Goal: Information Seeking & Learning: Find specific fact

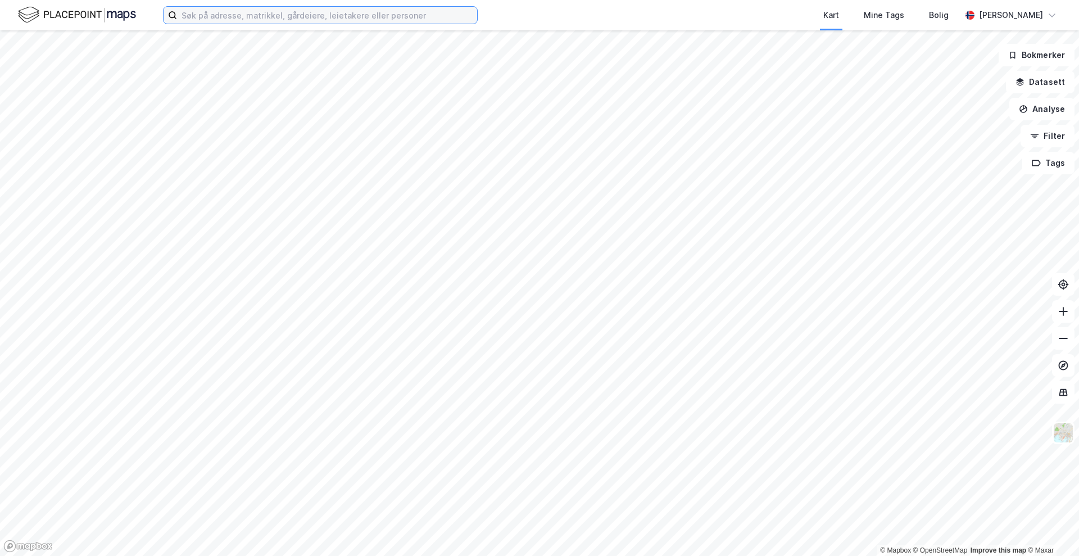
click at [364, 12] on input at bounding box center [327, 15] width 300 height 17
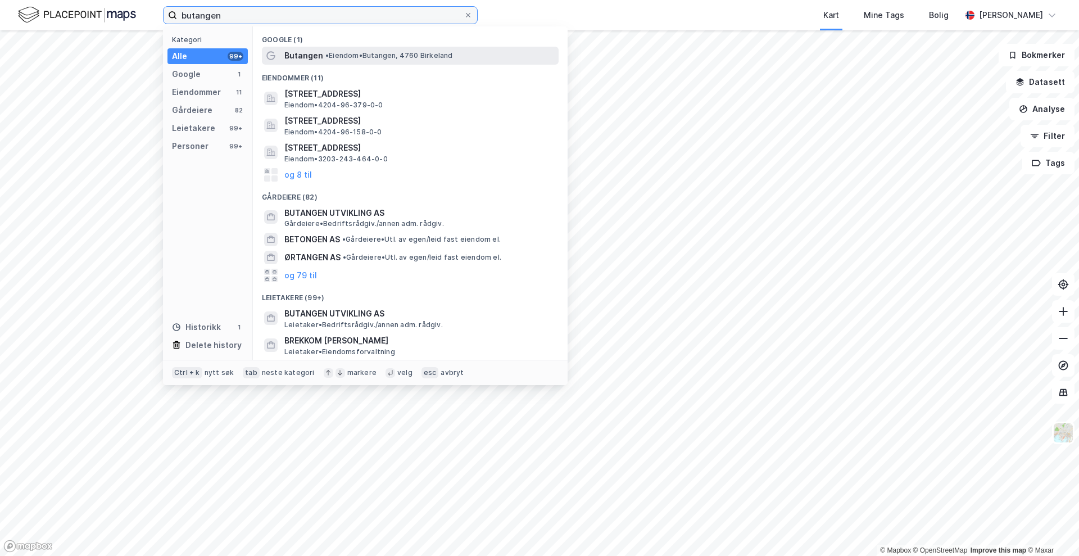
type input "butangen"
click at [296, 49] on span "Butangen" at bounding box center [303, 55] width 39 height 13
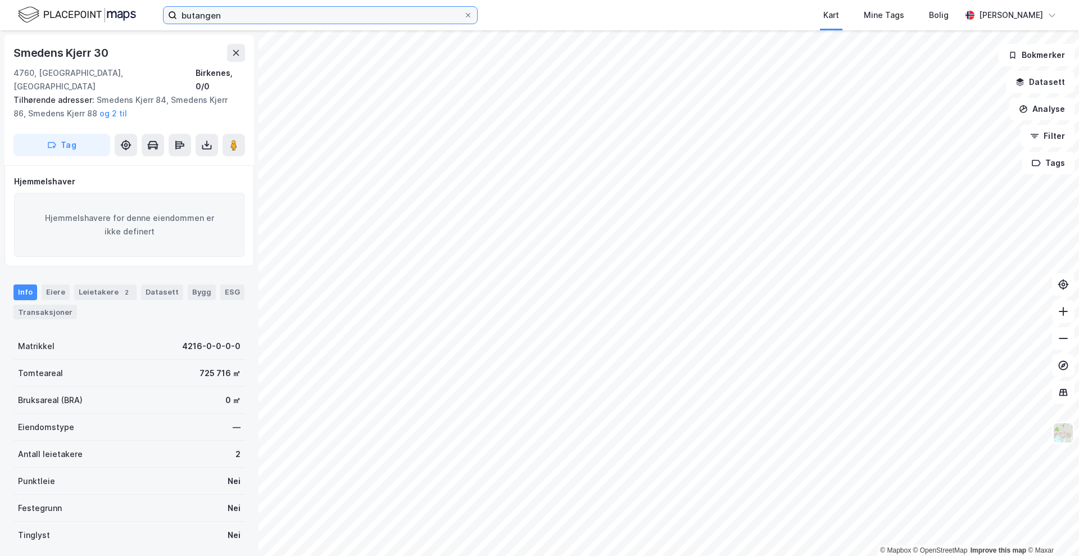
click at [240, 13] on input "butangen" at bounding box center [320, 15] width 287 height 17
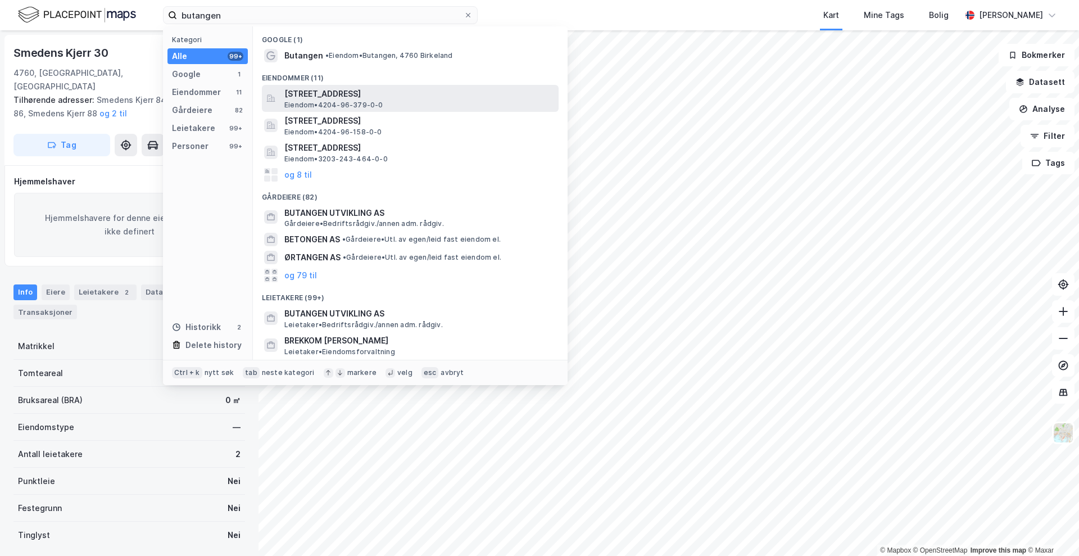
click at [299, 97] on span "[STREET_ADDRESS]" at bounding box center [419, 93] width 270 height 13
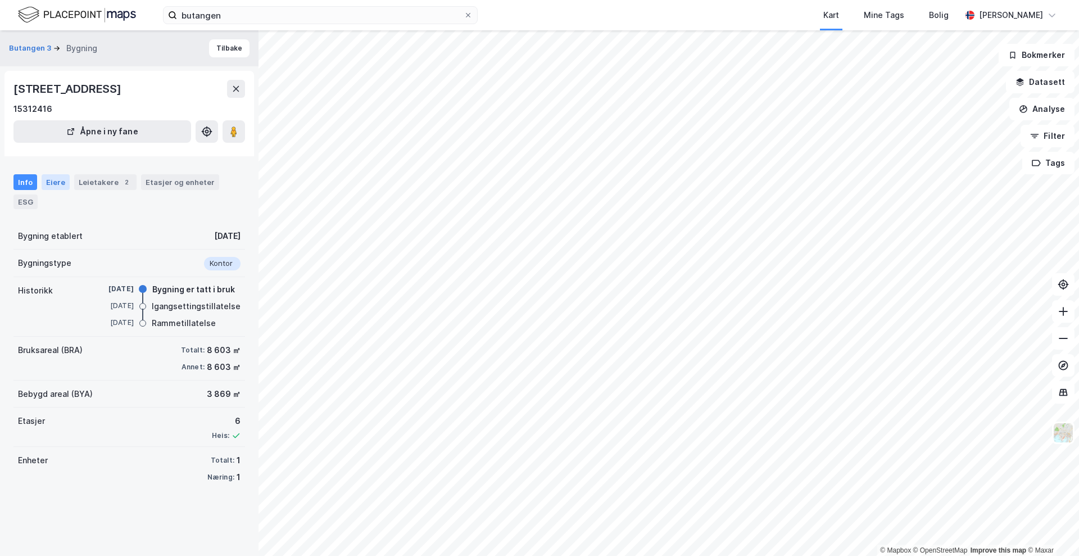
click at [45, 174] on div "Eiere" at bounding box center [56, 182] width 28 height 16
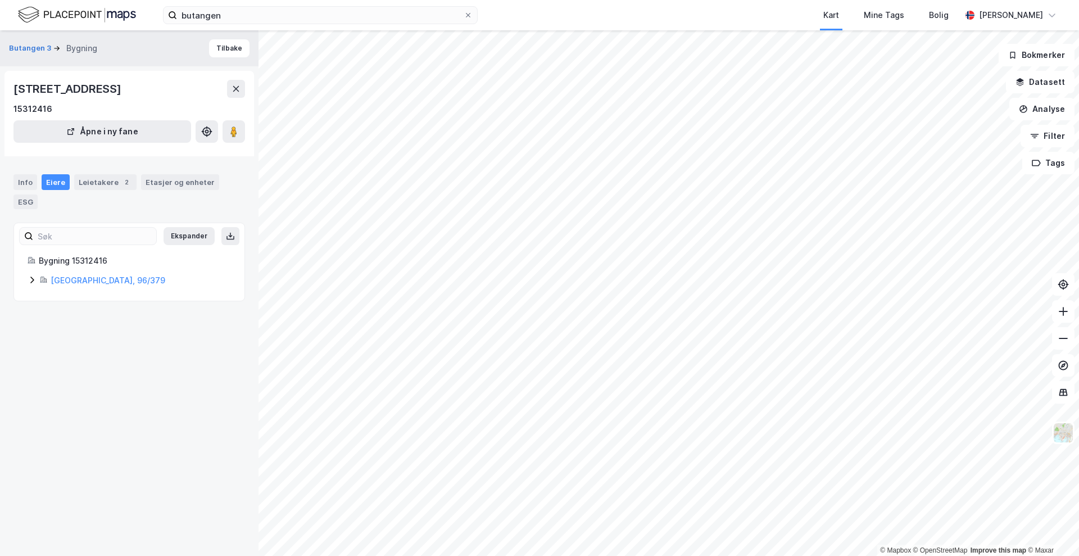
click at [30, 280] on icon at bounding box center [32, 279] width 9 height 9
